Goal: Book appointment/travel/reservation

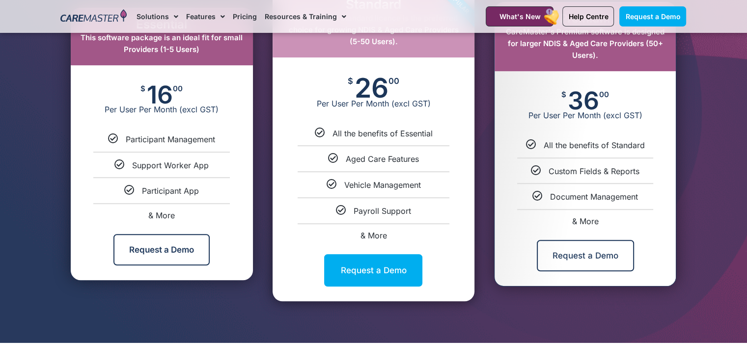
scroll to position [589, 0]
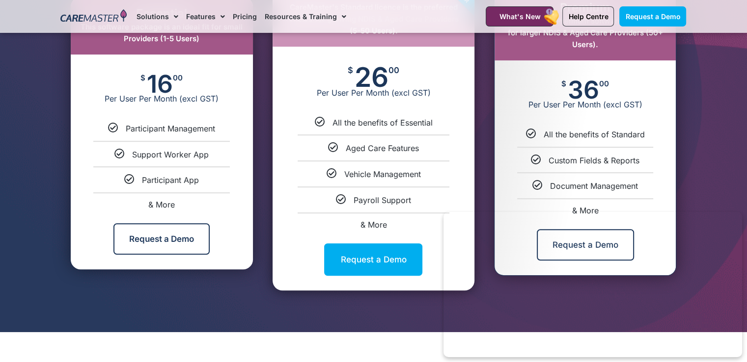
click at [682, 148] on div "Premium CareMaster's Premium software is designed for larger NDIS & Aged Care P…" at bounding box center [585, 133] width 202 height 285
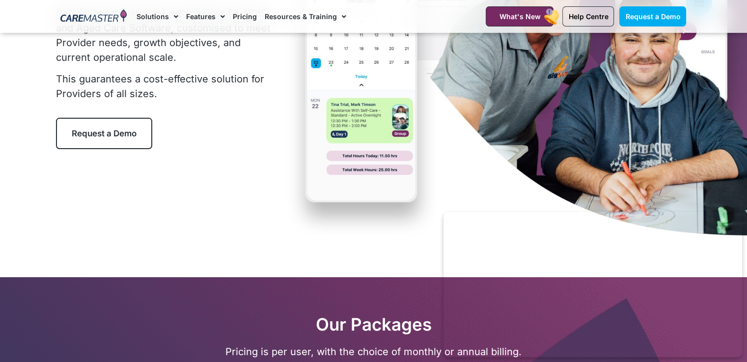
scroll to position [147, 0]
